Goal: Register for event/course

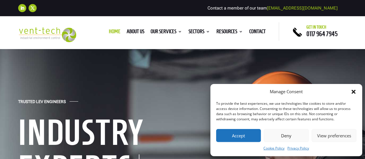
click at [286, 136] on button "Deny" at bounding box center [286, 135] width 45 height 13
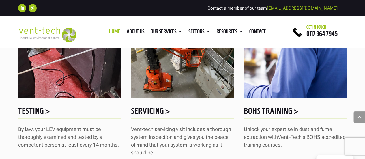
scroll to position [750, 0]
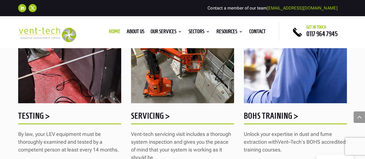
click at [285, 115] on h5 "BOHS Training >" at bounding box center [295, 117] width 103 height 11
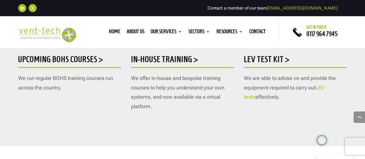
scroll to position [375, 0]
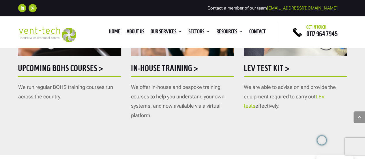
click at [83, 68] on h5 "Upcoming BOHS courses >" at bounding box center [69, 69] width 103 height 11
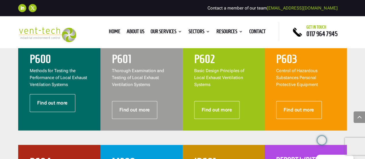
scroll to position [259, 0]
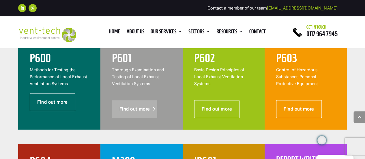
click at [138, 107] on link "Find out more" at bounding box center [135, 109] width 46 height 18
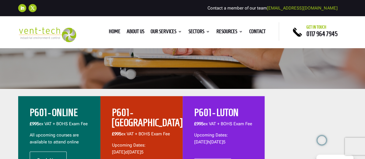
scroll to position [202, 0]
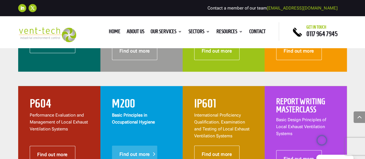
scroll to position [346, 0]
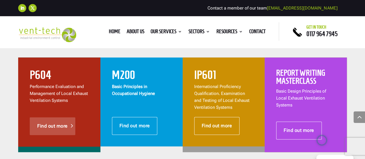
click at [62, 125] on link "Find out more" at bounding box center [53, 126] width 46 height 18
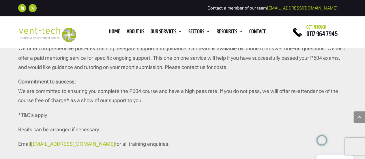
scroll to position [1182, 0]
